Goal: Task Accomplishment & Management: Manage account settings

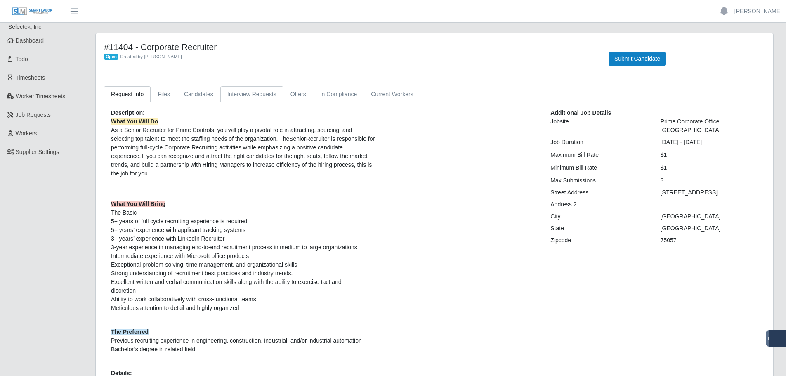
click at [268, 94] on link "Interview Requests" at bounding box center [251, 94] width 63 height 16
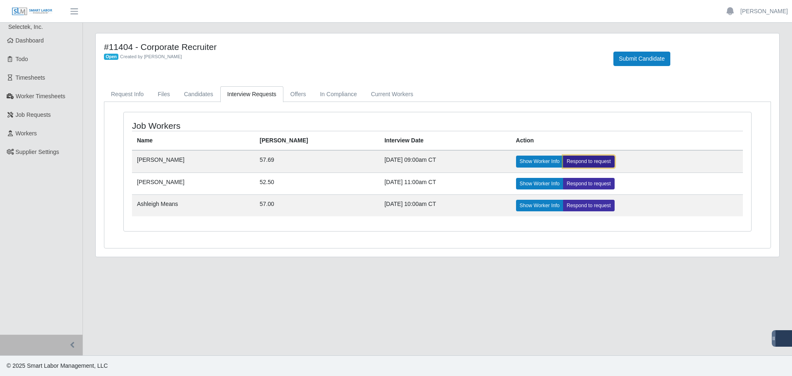
click at [576, 158] on link "Respond to request" at bounding box center [589, 162] width 52 height 12
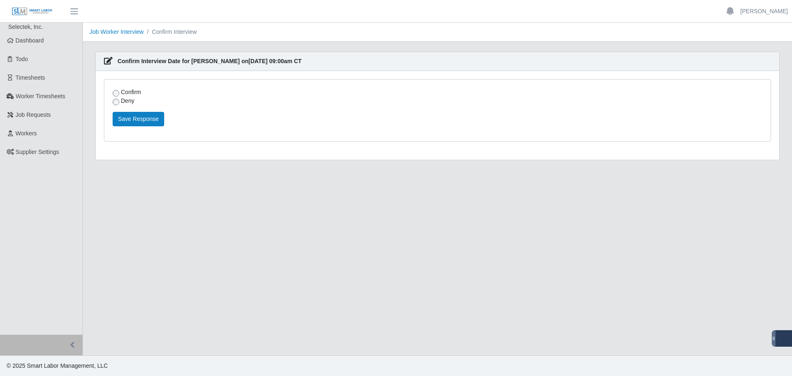
click at [125, 88] on label "Confirm" at bounding box center [131, 92] width 20 height 9
click at [124, 122] on button "Save Response" at bounding box center [139, 119] width 52 height 14
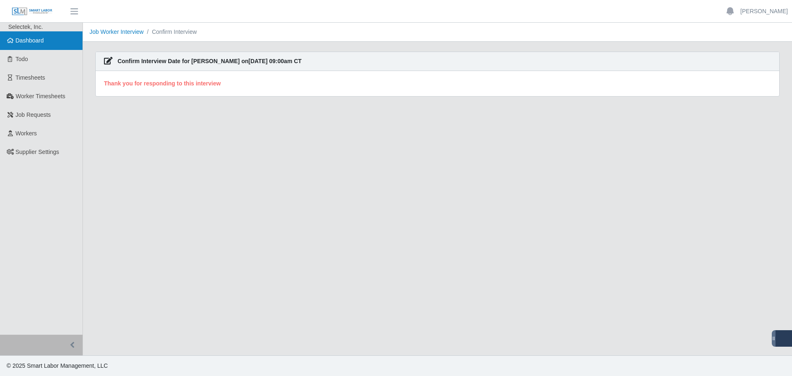
click at [40, 45] on link "Dashboard" at bounding box center [41, 40] width 83 height 19
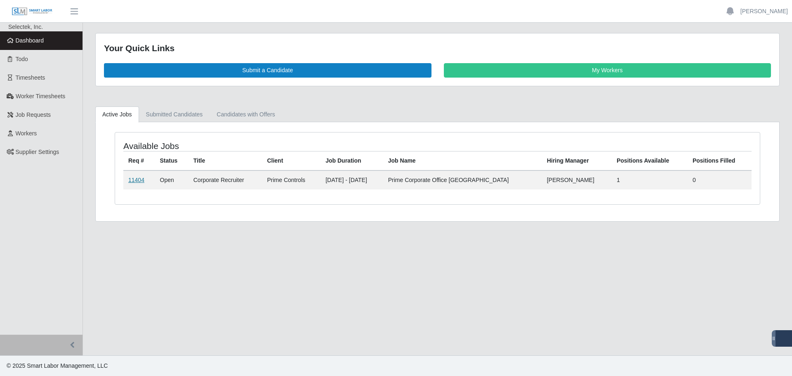
click at [137, 180] on link "11404" at bounding box center [136, 180] width 16 height 7
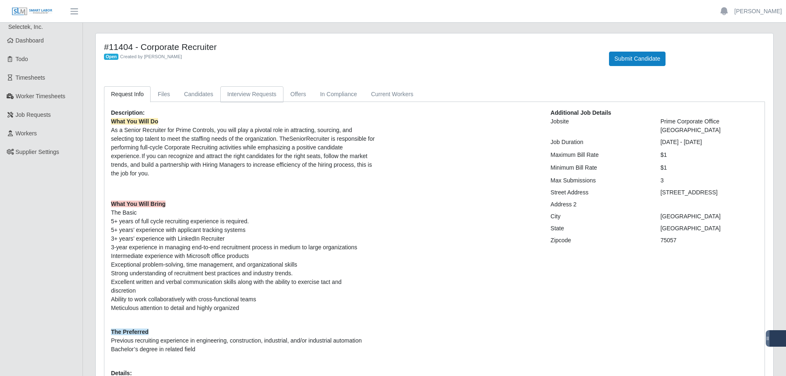
click at [267, 92] on link "Interview Requests" at bounding box center [251, 94] width 63 height 16
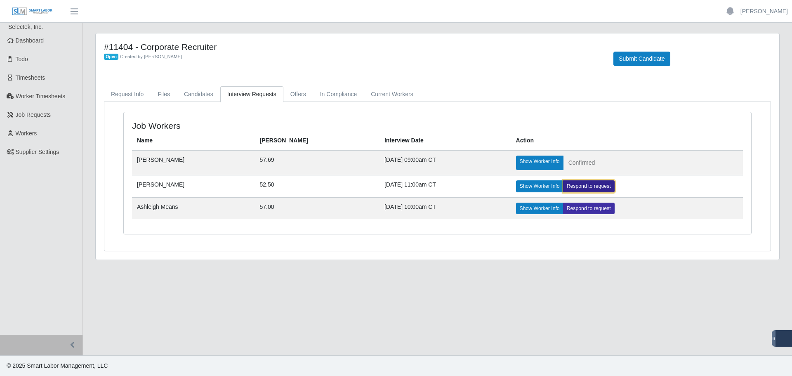
click at [572, 188] on link "Respond to request" at bounding box center [589, 186] width 52 height 12
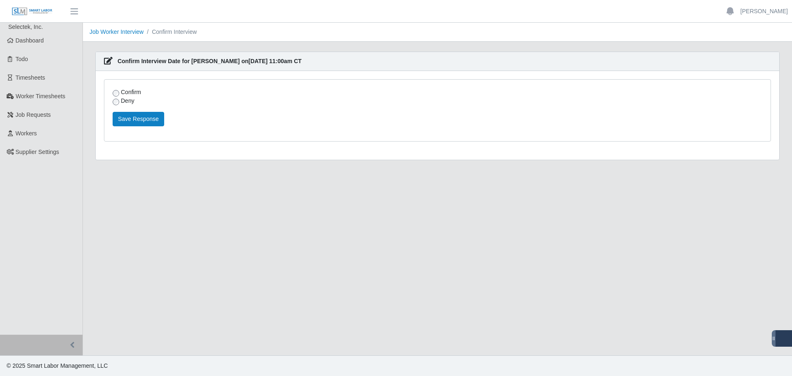
click at [131, 86] on div "Confirm Deny Please provide details why you are declining and atleast two other…" at bounding box center [437, 110] width 666 height 61
click at [130, 90] on label "Confirm" at bounding box center [131, 92] width 20 height 9
click at [136, 118] on button "Save Response" at bounding box center [139, 119] width 52 height 14
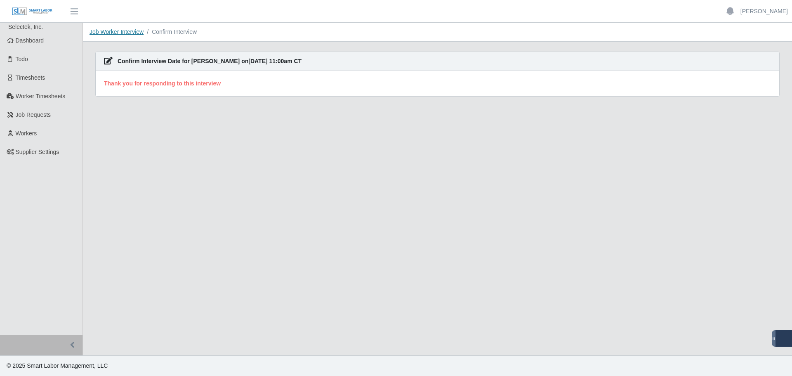
click at [105, 31] on link "Job Worker Interview" at bounding box center [117, 31] width 54 height 7
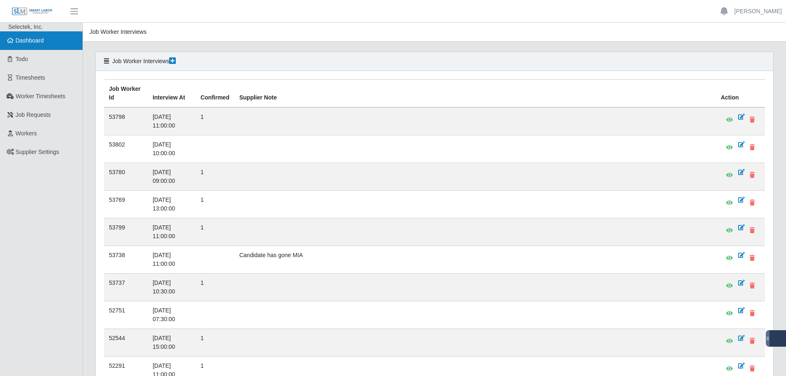
click at [40, 43] on span "Dashboard" at bounding box center [30, 40] width 28 height 7
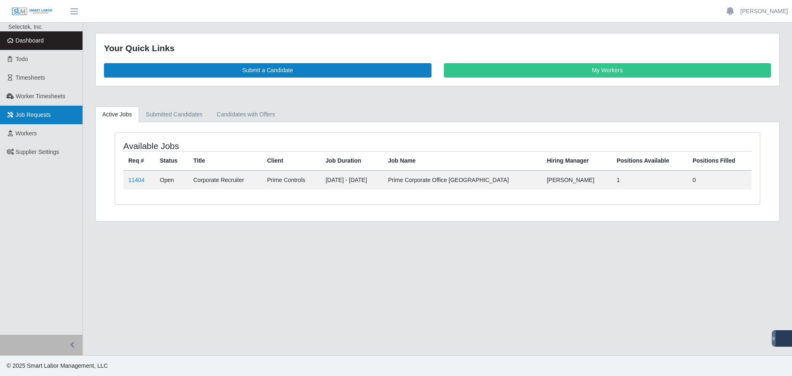
click at [41, 111] on link "Job Requests" at bounding box center [41, 115] width 83 height 19
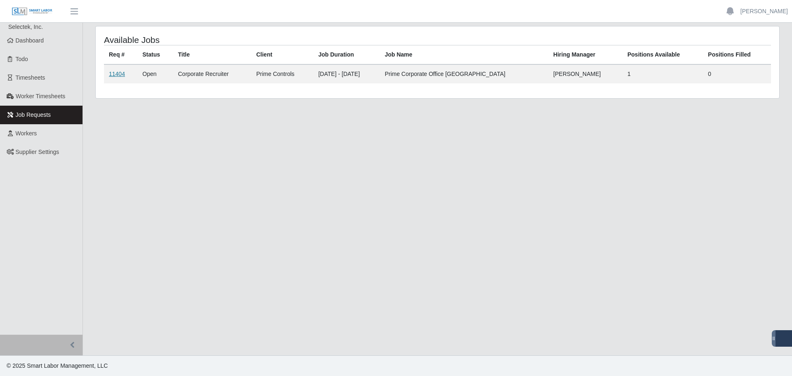
click at [117, 73] on link "11404" at bounding box center [117, 74] width 16 height 7
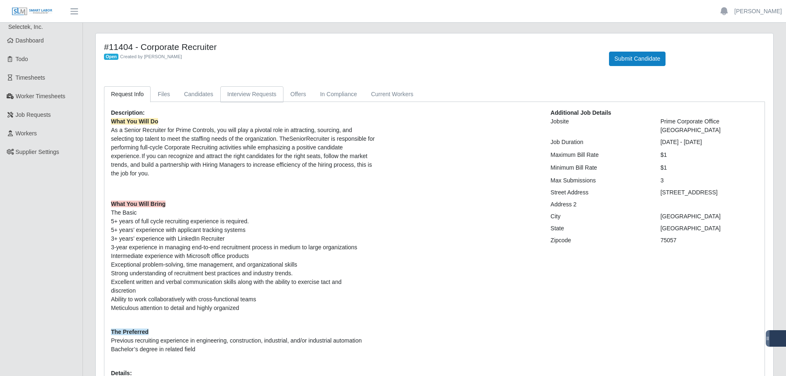
click at [248, 91] on link "Interview Requests" at bounding box center [251, 94] width 63 height 16
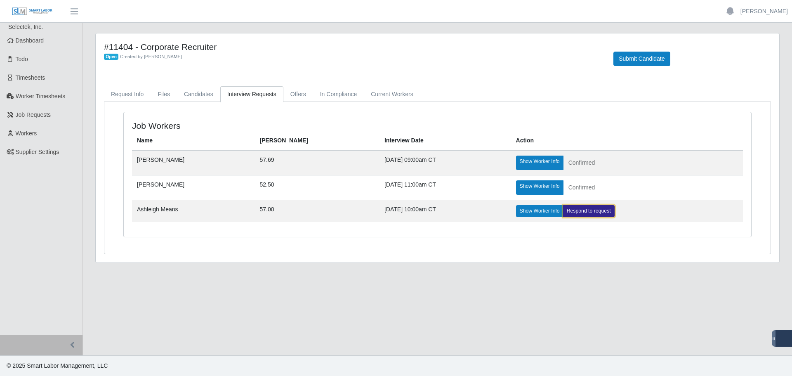
click at [563, 212] on link "Respond to request" at bounding box center [589, 211] width 52 height 12
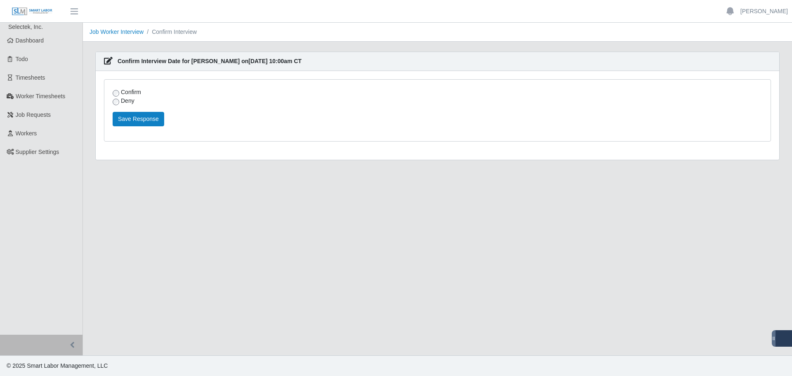
click at [127, 91] on label "Confirm" at bounding box center [131, 92] width 20 height 9
click at [142, 123] on button "Save Response" at bounding box center [139, 119] width 52 height 14
